Goal: Task Accomplishment & Management: Manage account settings

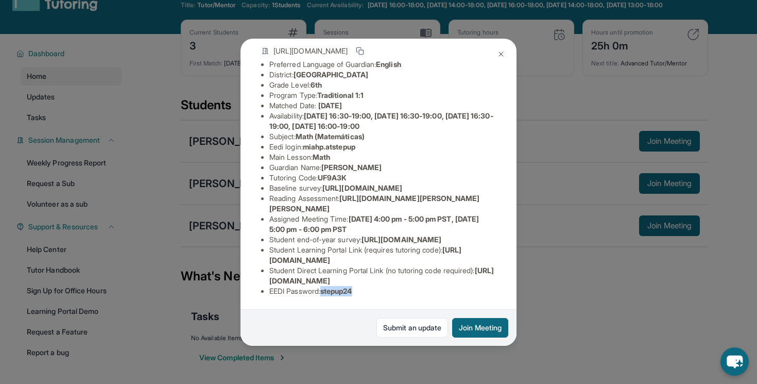
scroll to position [31, 0]
click at [503, 45] on button at bounding box center [501, 54] width 21 height 21
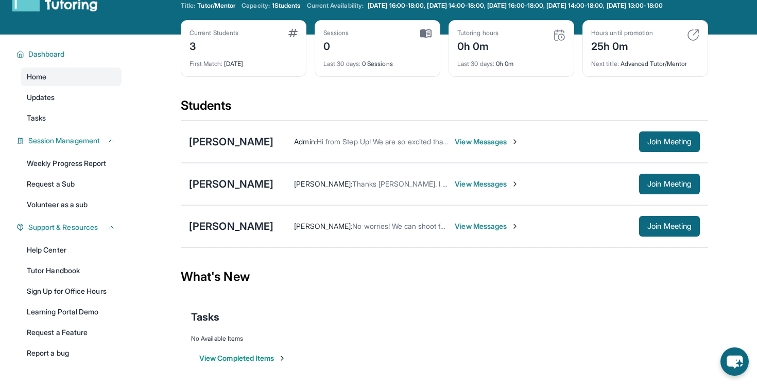
scroll to position [0, 0]
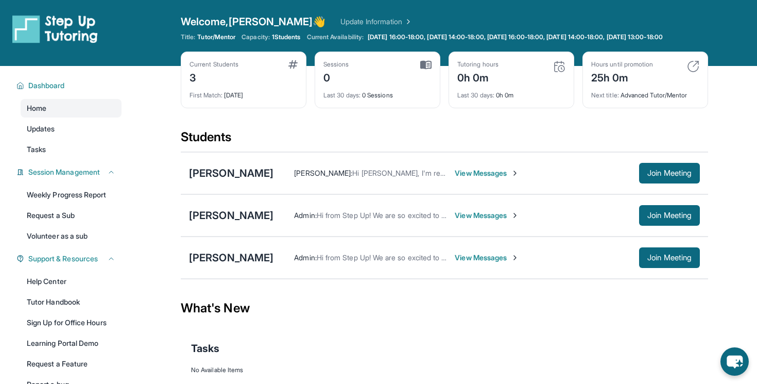
click at [561, 73] on img at bounding box center [559, 66] width 12 height 12
click at [79, 136] on link "Updates" at bounding box center [71, 128] width 101 height 19
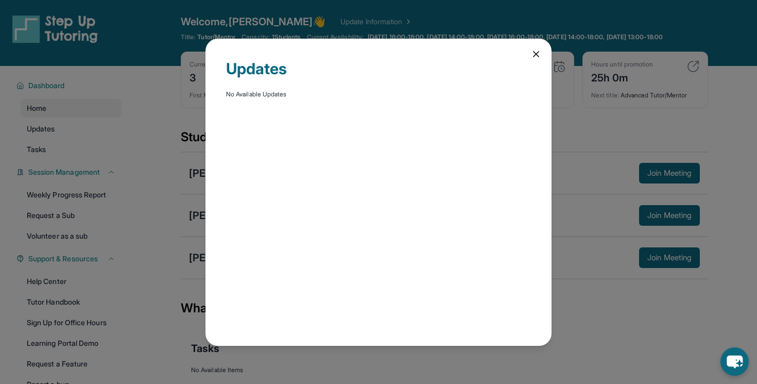
click at [544, 57] on div "Updates No Available Updates" at bounding box center [378, 192] width 346 height 307
click at [539, 49] on icon at bounding box center [536, 54] width 10 height 10
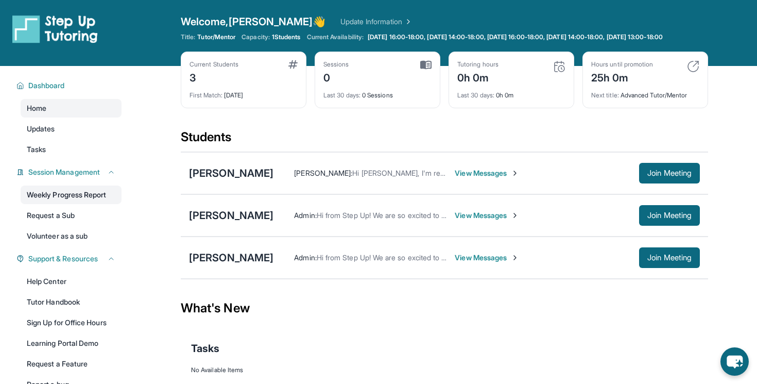
click at [107, 203] on link "Weekly Progress Report" at bounding box center [71, 194] width 101 height 19
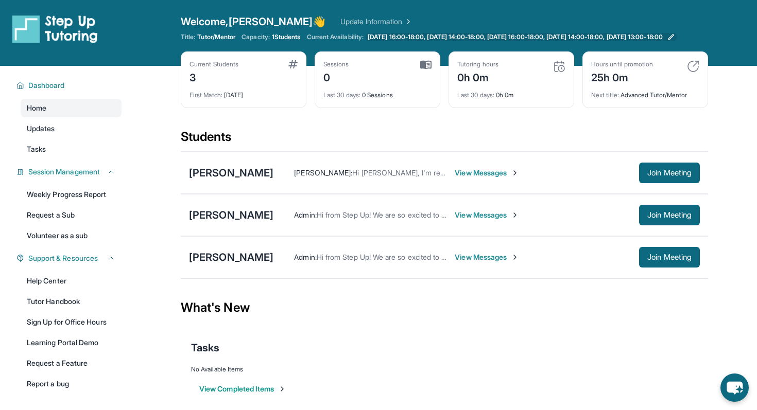
drag, startPoint x: 424, startPoint y: 24, endPoint x: 461, endPoint y: 45, distance: 42.0
click at [460, 44] on div "Welcome, [PERSON_NAME] 👋 Update Information Title: Tutor/Mentor Capacity: 1 Stu…" at bounding box center [444, 32] width 527 height 37
click at [383, 34] on span "[DATE] 16:00-18:00, [DATE] 14:00-18:00, [DATE] 16:00-18:00, [DATE] 14:00-18:00,…" at bounding box center [515, 37] width 295 height 8
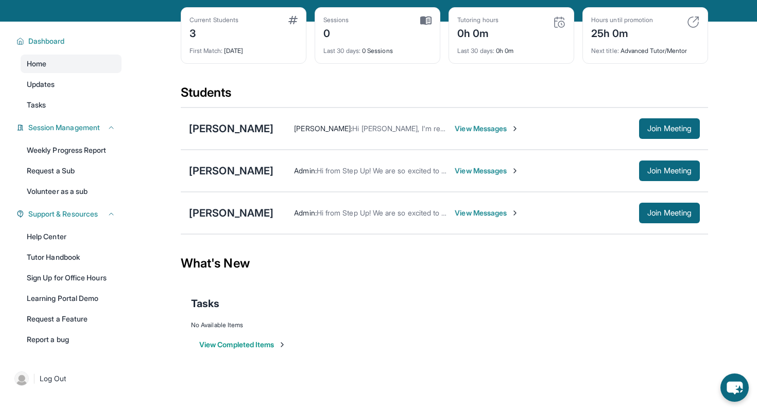
scroll to position [74, 0]
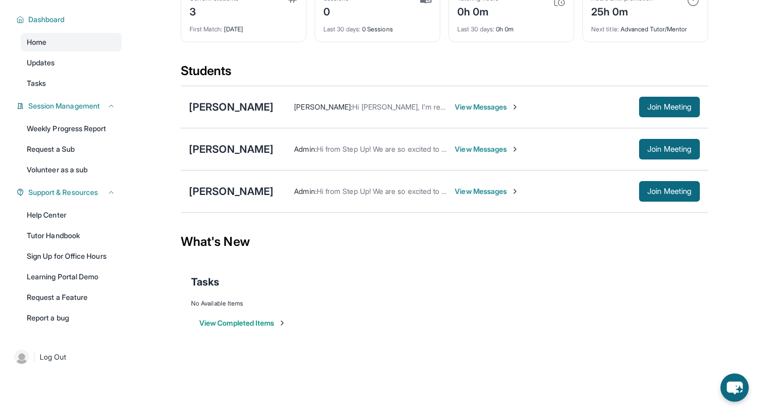
click at [256, 321] on button "View Completed Items" at bounding box center [242, 323] width 87 height 10
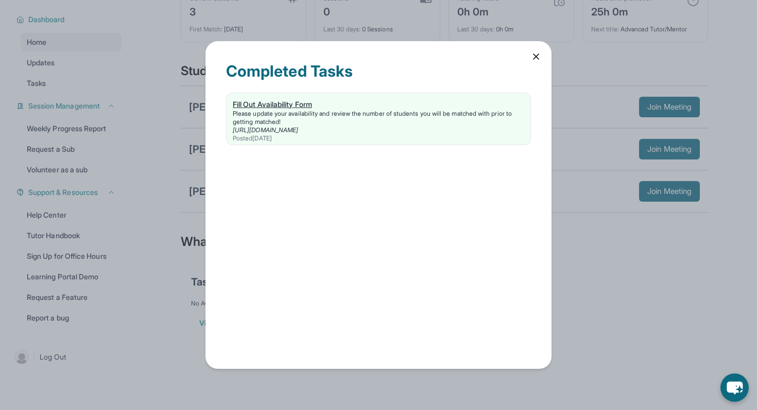
click at [291, 110] on div "Please update your availability and review the number of students you will be m…" at bounding box center [378, 118] width 291 height 16
click at [535, 56] on icon at bounding box center [535, 56] width 5 height 5
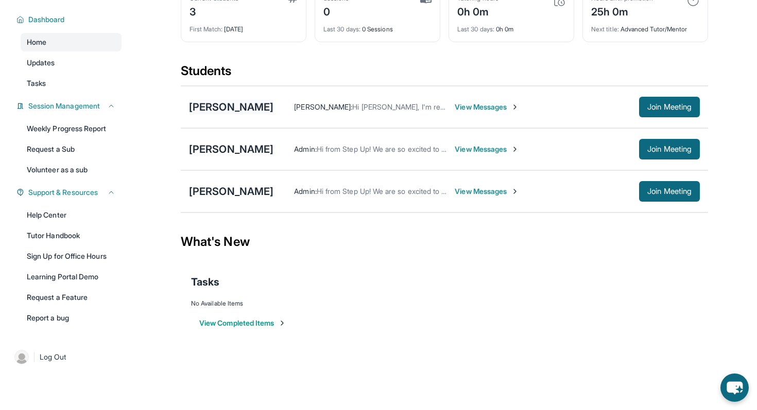
drag, startPoint x: 182, startPoint y: 44, endPoint x: 252, endPoint y: 100, distance: 90.1
click at [252, 100] on main "Current Students 3 First Match : [DATE] Sessions 0 Last 30 days : 0 Sessions Tu…" at bounding box center [444, 176] width 527 height 353
click at [245, 50] on div "Current Students 3 First Match : [DATE] Sessions 0 Last 30 days : 0 Sessions Tu…" at bounding box center [444, 24] width 527 height 77
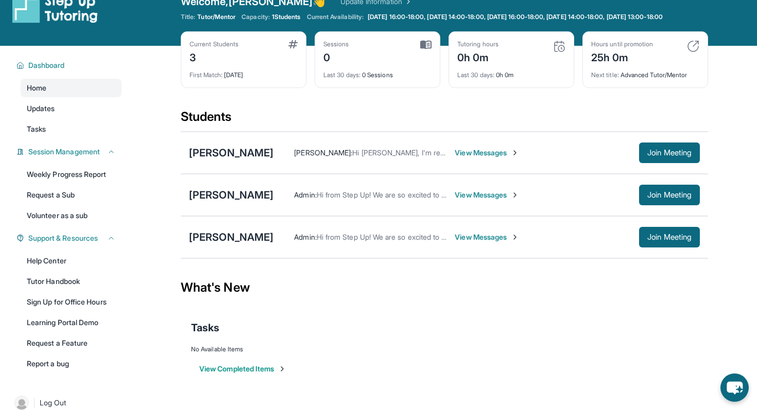
scroll to position [0, 0]
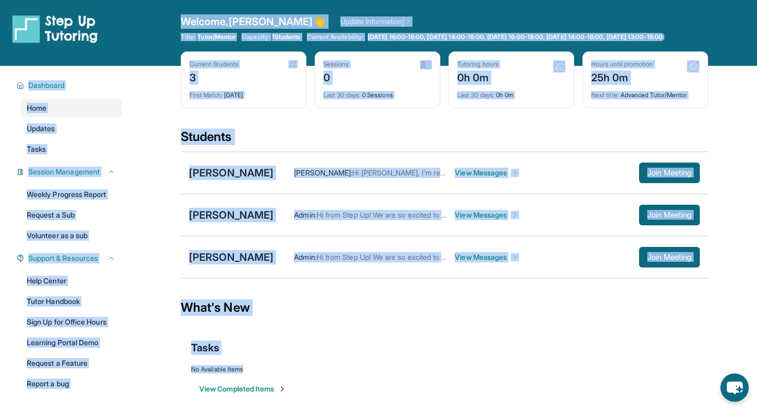
drag, startPoint x: 168, startPoint y: 22, endPoint x: 500, endPoint y: 382, distance: 489.4
click at [500, 382] on div "Open sidebar Welcome, [PERSON_NAME] 👋 Update Information Title: Tutor/Mentor Ca…" at bounding box center [378, 209] width 757 height 419
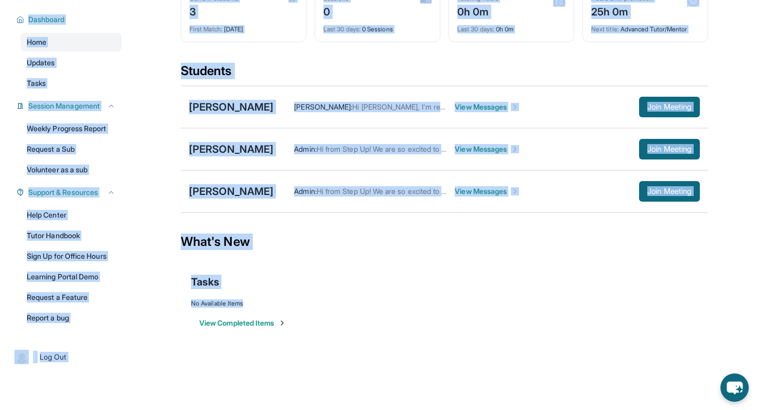
scroll to position [74, 0]
click at [500, 353] on html "Open sidebar Welcome, [PERSON_NAME] 👋 Update Information Title: Tutor/Mentor Ca…" at bounding box center [378, 143] width 757 height 419
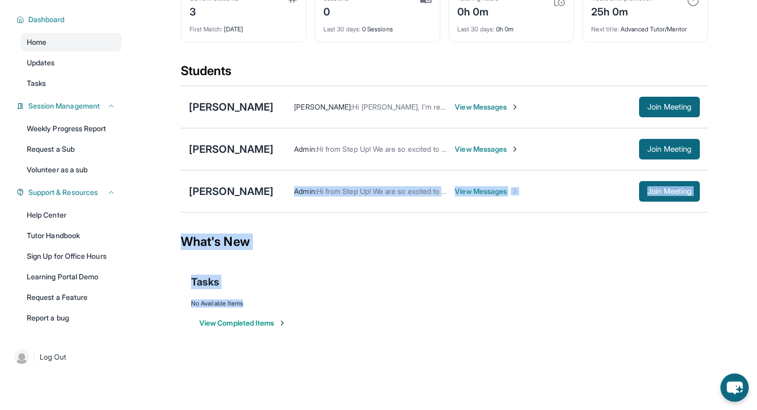
drag, startPoint x: 496, startPoint y: 384, endPoint x: 352, endPoint y: 167, distance: 260.8
click at [353, 167] on html "Open sidebar Welcome, [PERSON_NAME] 👋 Update Information Title: Tutor/Mentor Ca…" at bounding box center [378, 143] width 757 height 419
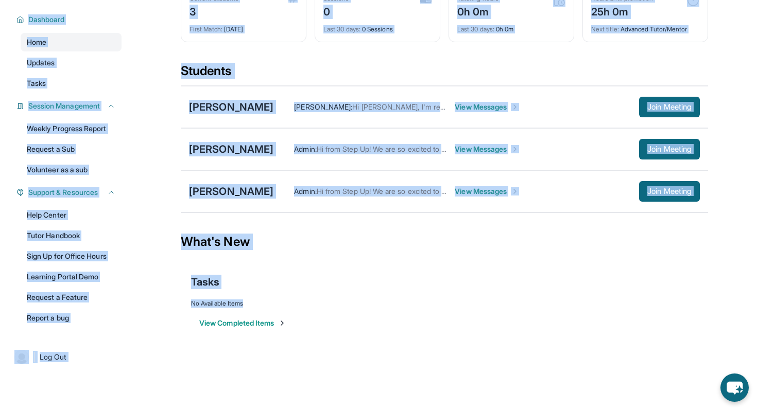
drag, startPoint x: 146, startPoint y: 16, endPoint x: 394, endPoint y: 403, distance: 459.3
click at [394, 353] on html "Open sidebar Welcome, [PERSON_NAME] 👋 Update Information Title: Tutor/Mentor Ca…" at bounding box center [378, 143] width 757 height 419
click at [399, 353] on html "Open sidebar Welcome, [PERSON_NAME] 👋 Update Information Title: Tutor/Mentor Ca…" at bounding box center [378, 143] width 757 height 419
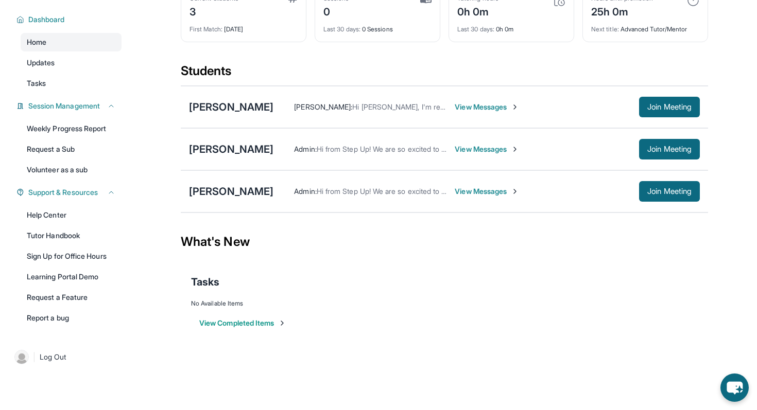
click at [220, 325] on button "View Completed Items" at bounding box center [242, 323] width 87 height 10
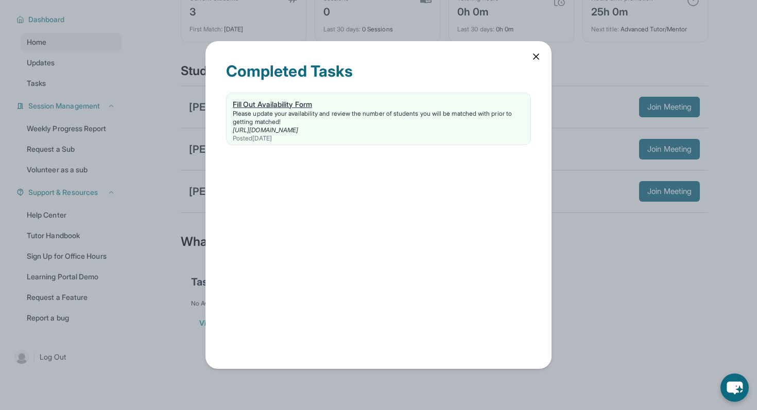
click at [300, 141] on div "Posted [DATE]" at bounding box center [378, 138] width 291 height 8
